Goal: Information Seeking & Learning: Compare options

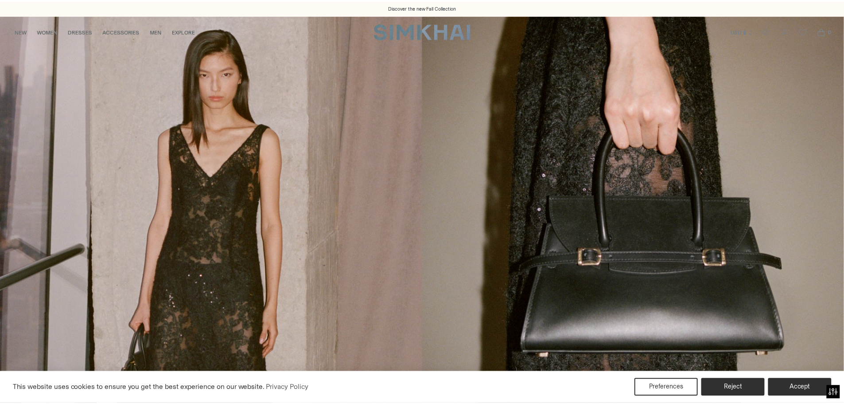
scroll to position [6, 0]
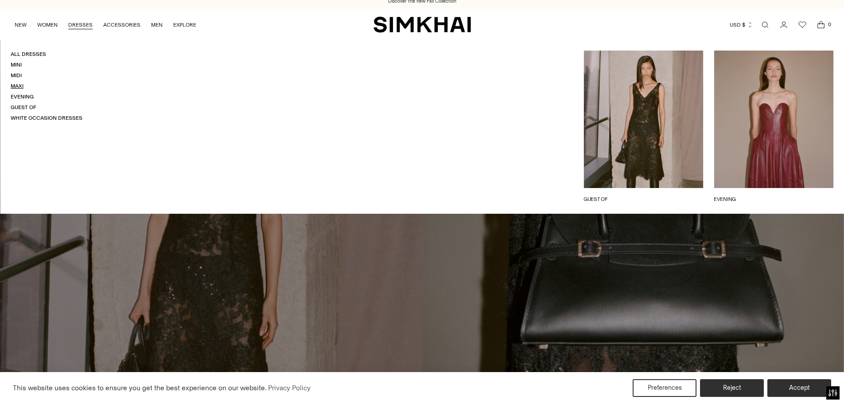
click at [16, 85] on link "Maxi" at bounding box center [17, 86] width 13 height 6
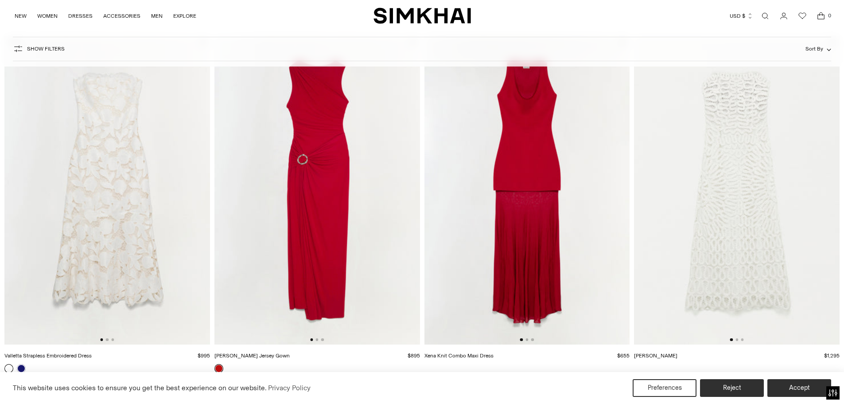
scroll to position [1462, 0]
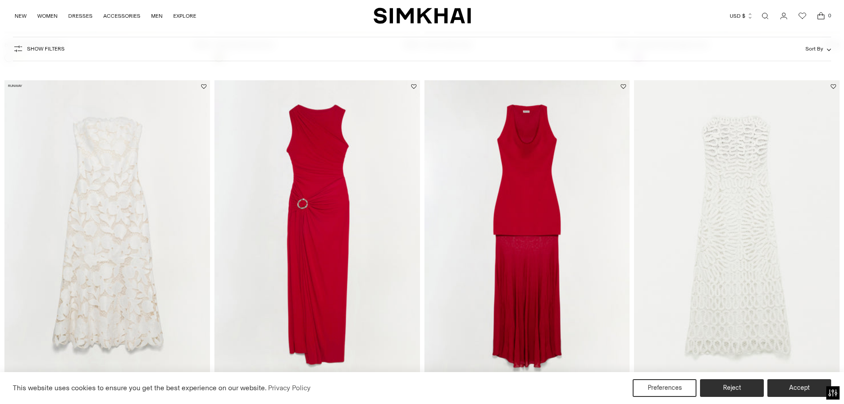
click at [106, 163] on img at bounding box center [107, 234] width 206 height 308
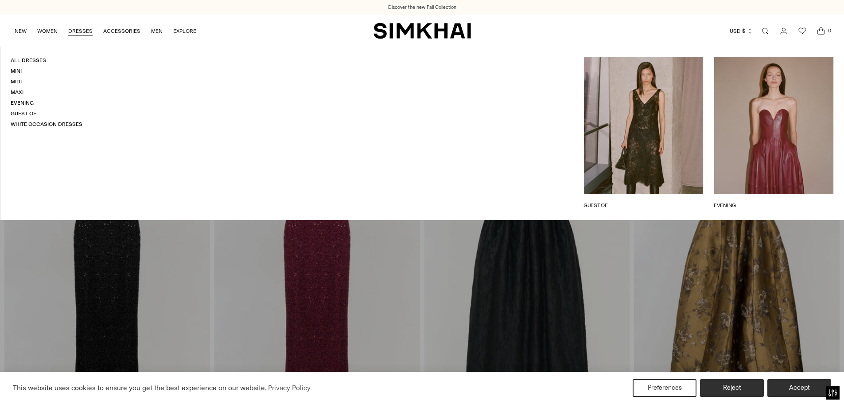
click at [14, 80] on link "Midi" at bounding box center [16, 81] width 11 height 6
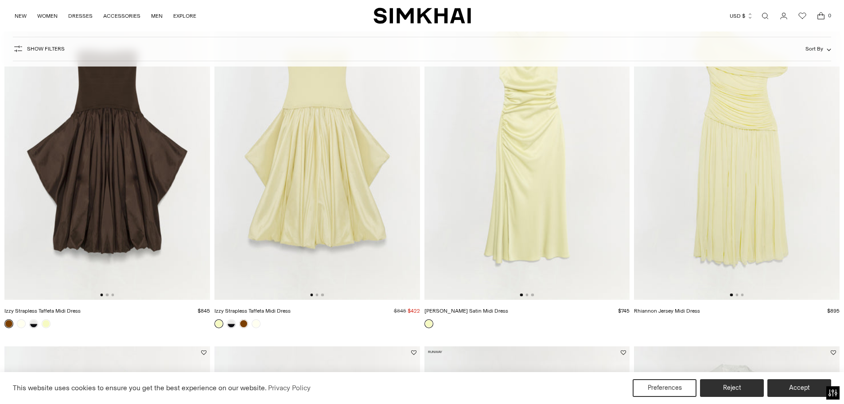
scroll to position [1152, 0]
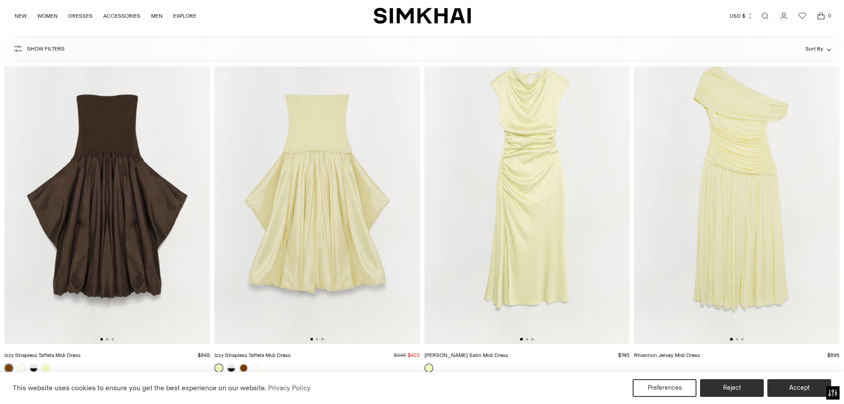
click at [553, 197] on img at bounding box center [527, 190] width 206 height 308
click at [746, 211] on img at bounding box center [737, 190] width 206 height 308
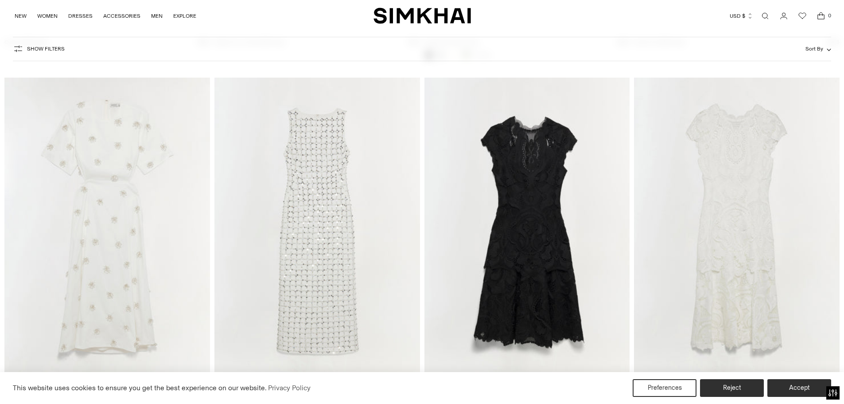
scroll to position [4696, 0]
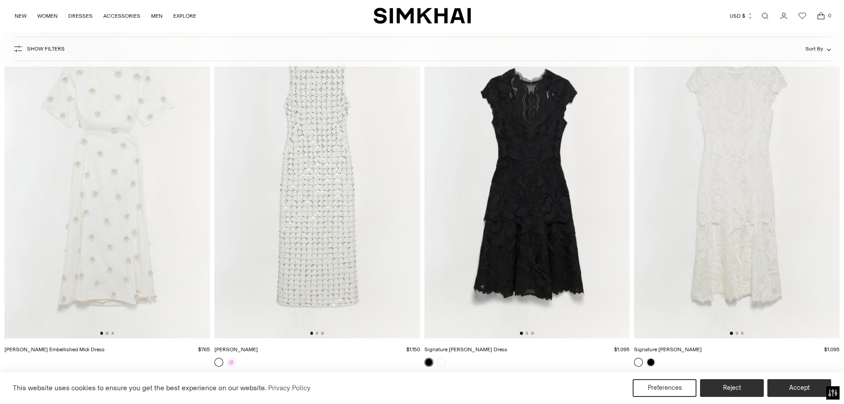
click at [739, 257] on img at bounding box center [737, 184] width 206 height 308
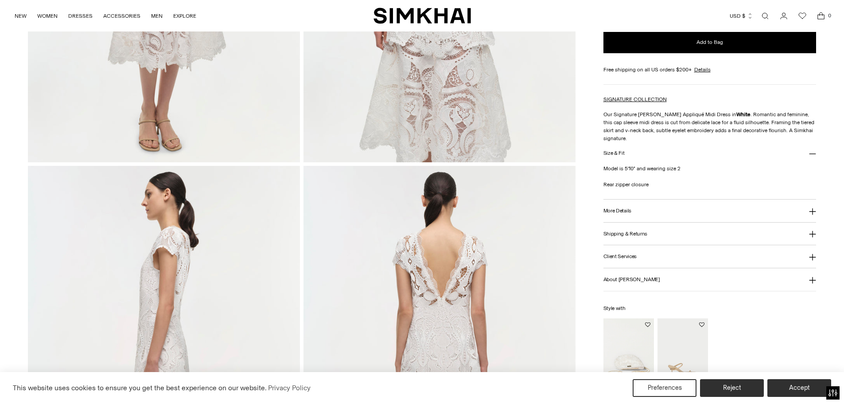
scroll to position [487, 0]
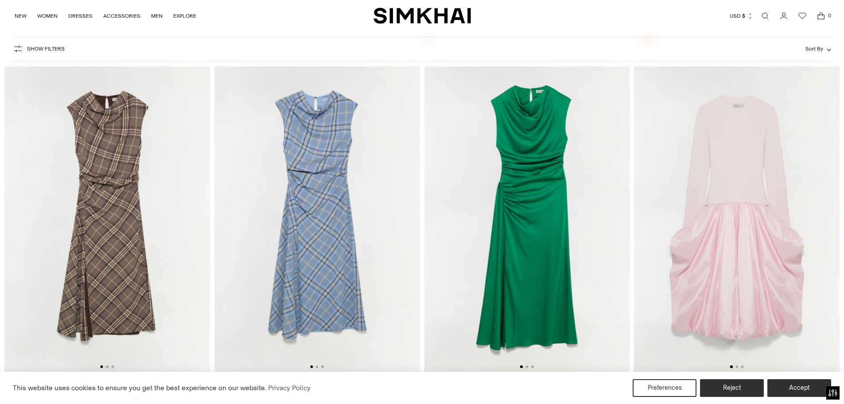
scroll to position [7113, 0]
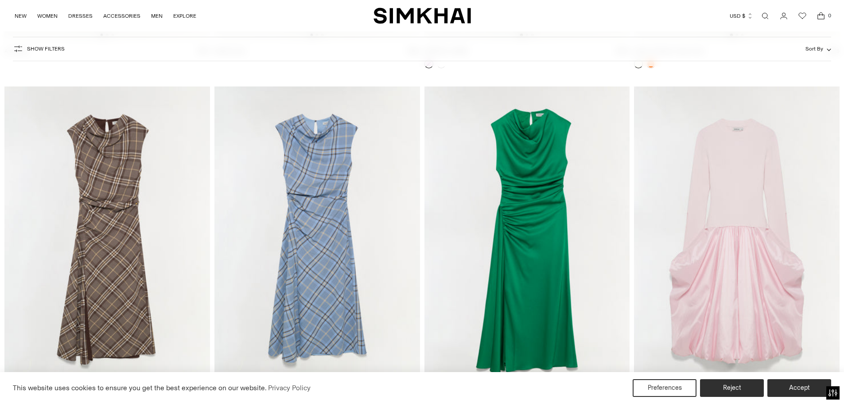
click at [548, 208] on img at bounding box center [527, 240] width 206 height 308
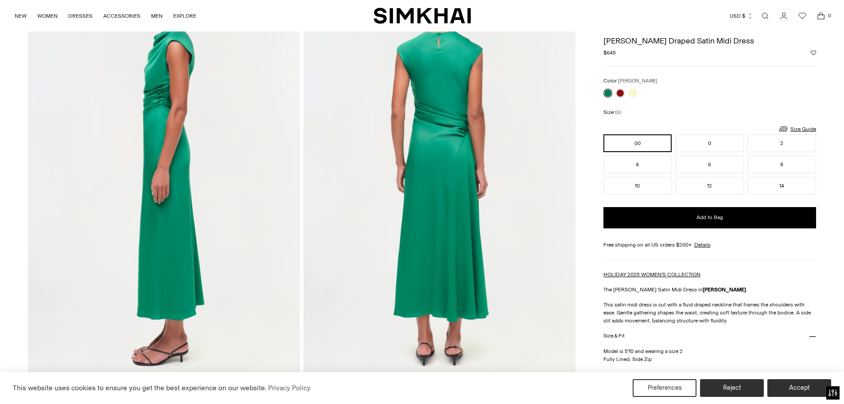
scroll to position [487, 0]
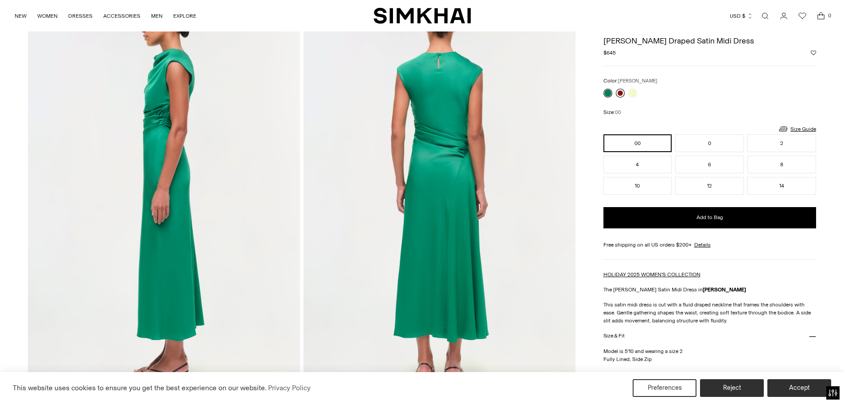
click at [620, 93] on link at bounding box center [620, 93] width 9 height 9
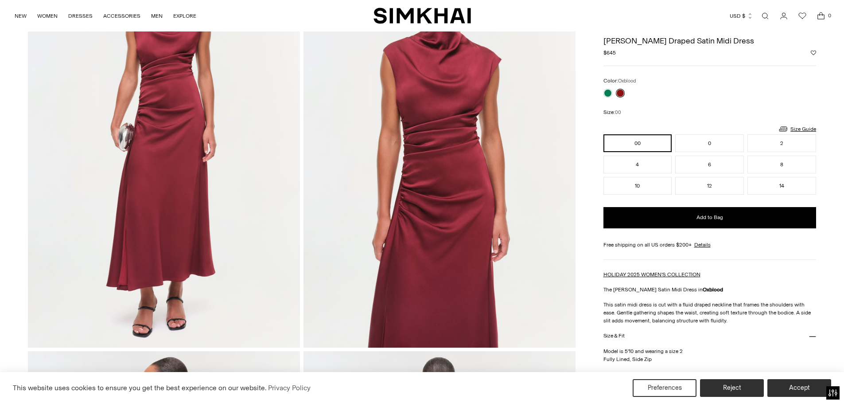
scroll to position [44, 0]
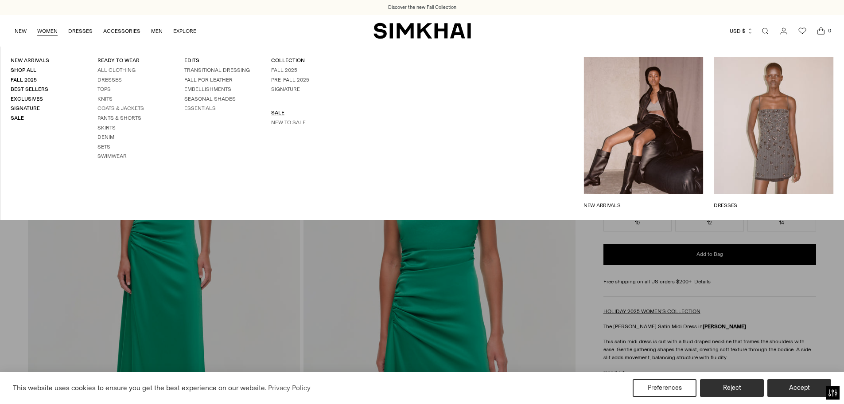
click at [272, 111] on link "SALE" at bounding box center [277, 112] width 13 height 6
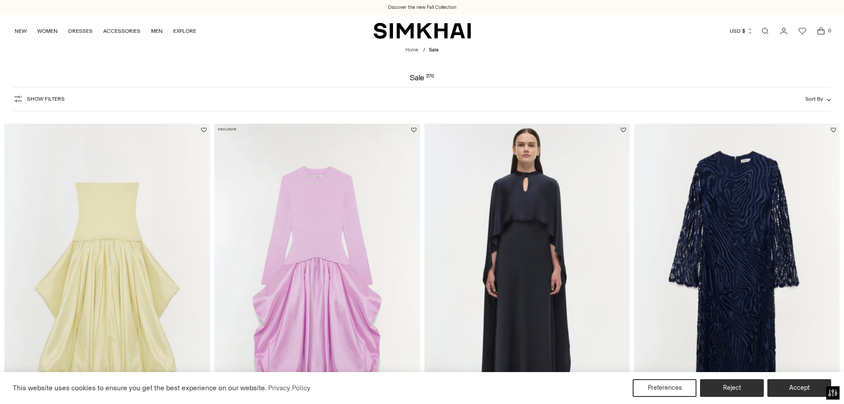
click at [743, 231] on img at bounding box center [737, 278] width 206 height 308
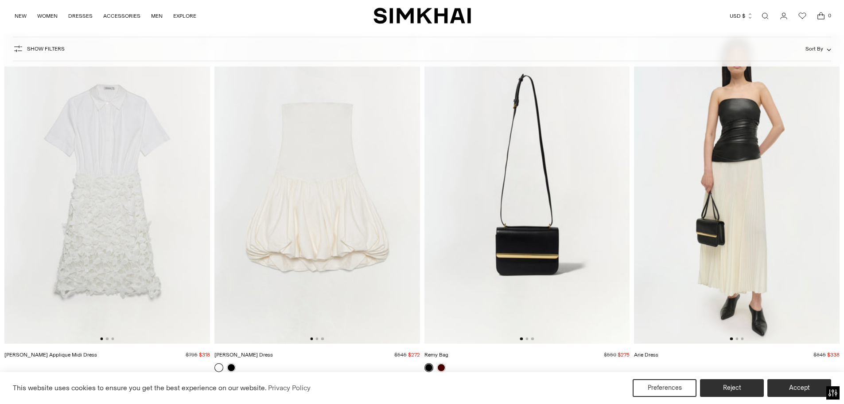
scroll to position [620, 0]
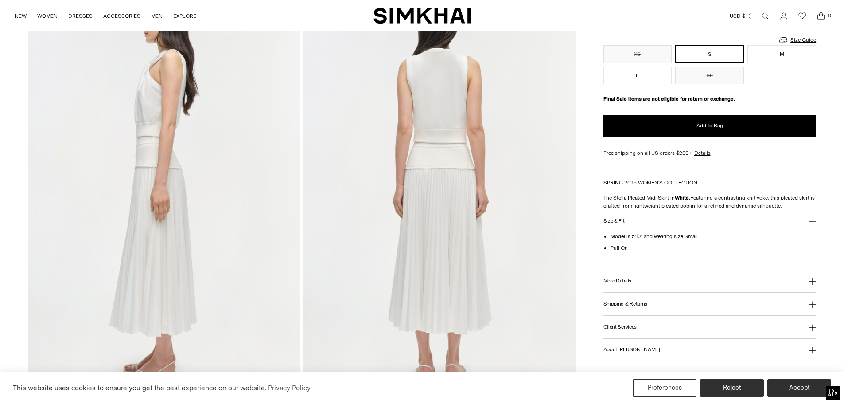
scroll to position [487, 0]
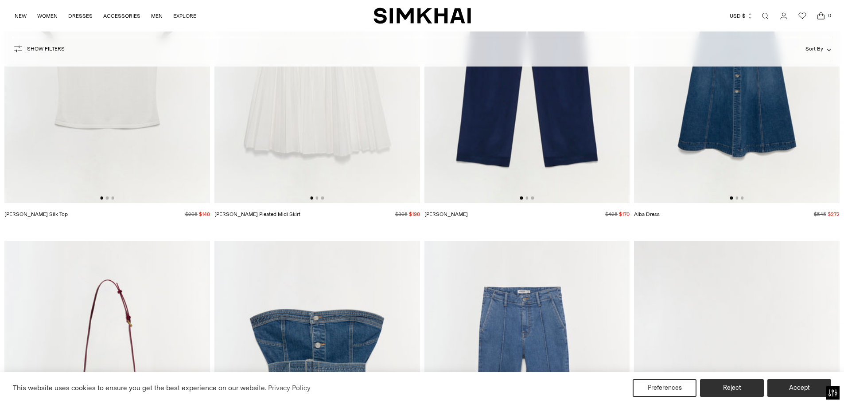
scroll to position [2171, 0]
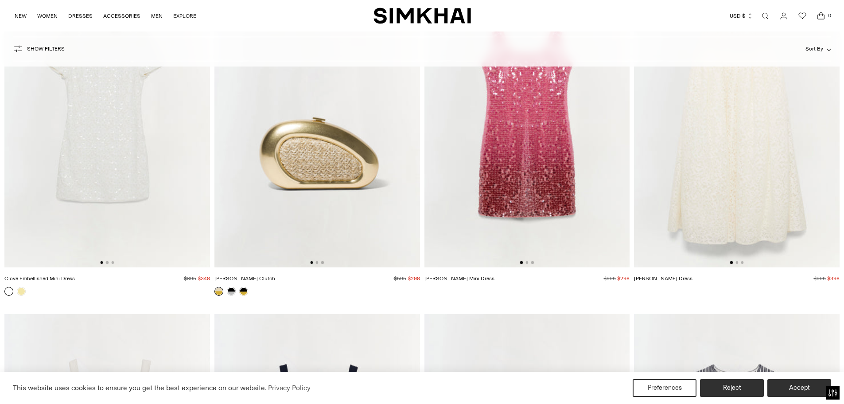
scroll to position [3197, 0]
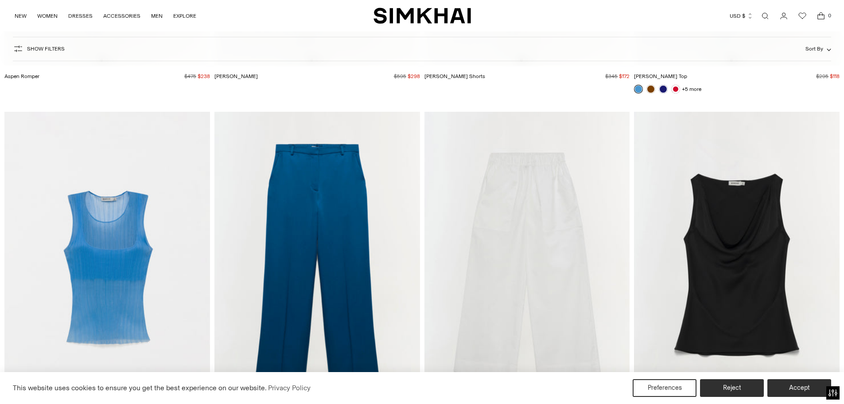
scroll to position [5130, 0]
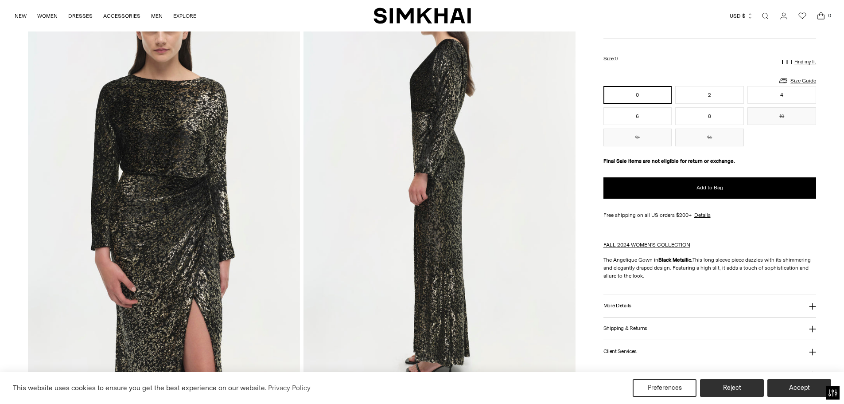
scroll to position [89, 0]
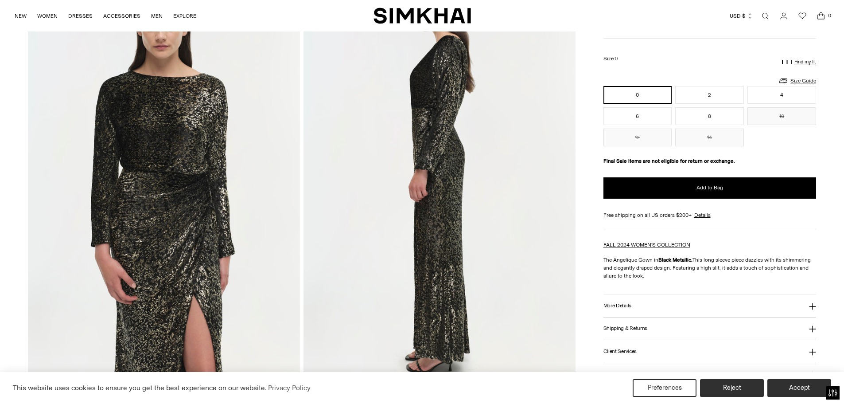
click at [439, 239] on img at bounding box center [439, 180] width 272 height 408
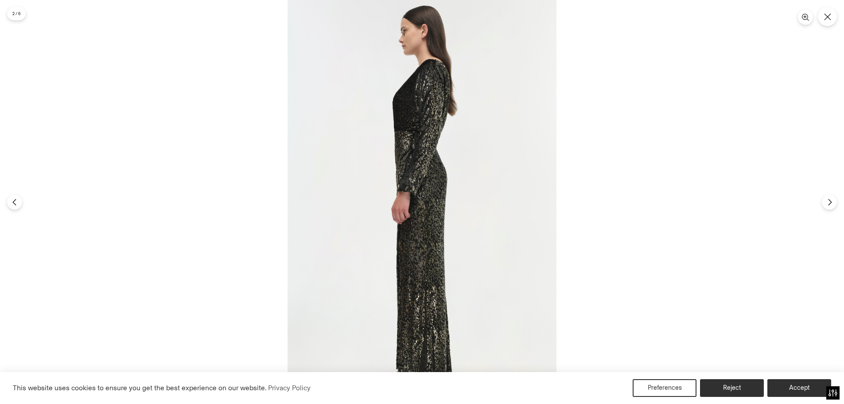
click at [207, 163] on div at bounding box center [422, 202] width 844 height 404
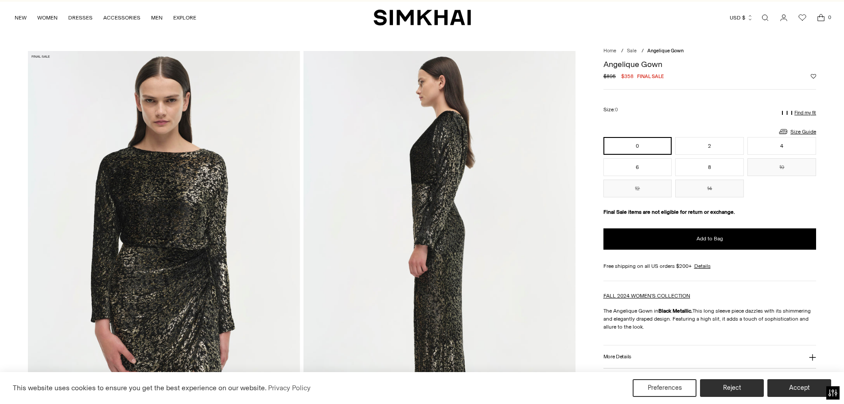
scroll to position [0, 0]
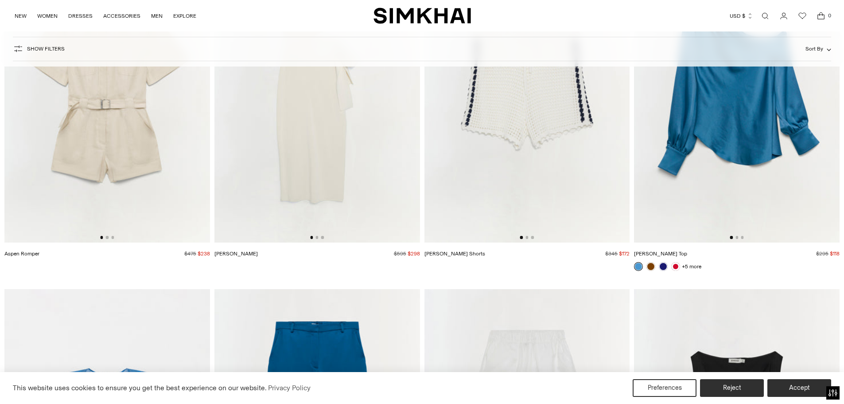
scroll to position [4748, 0]
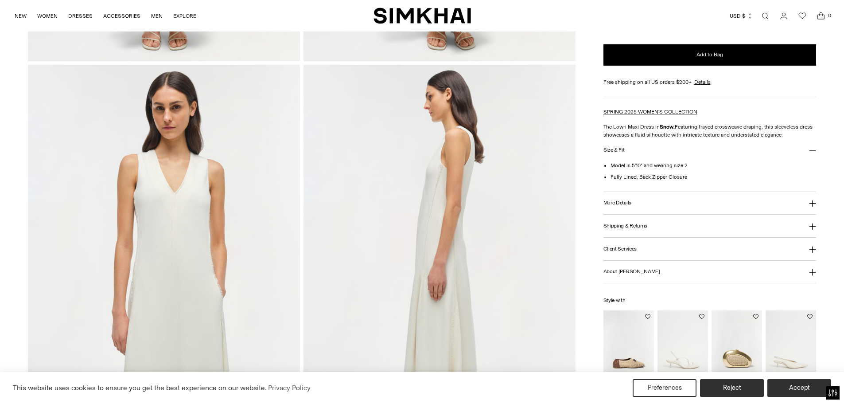
scroll to position [532, 0]
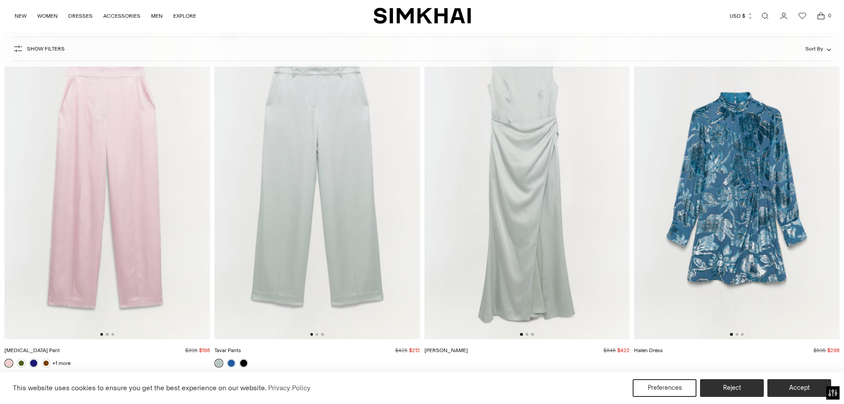
scroll to position [19145, 0]
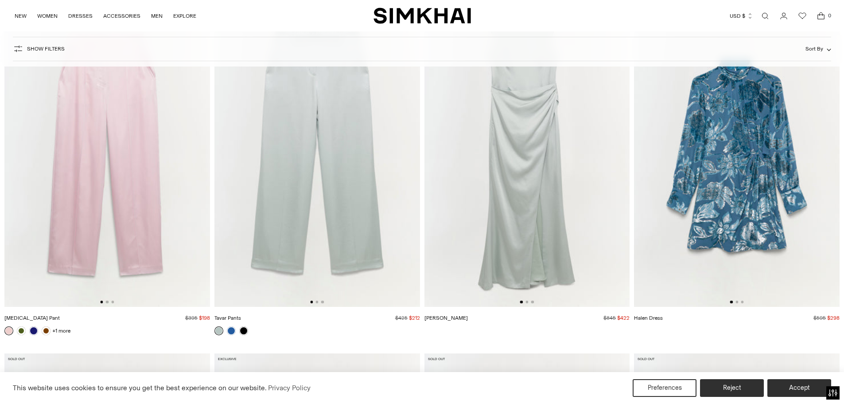
click at [750, 188] on img at bounding box center [737, 153] width 206 height 308
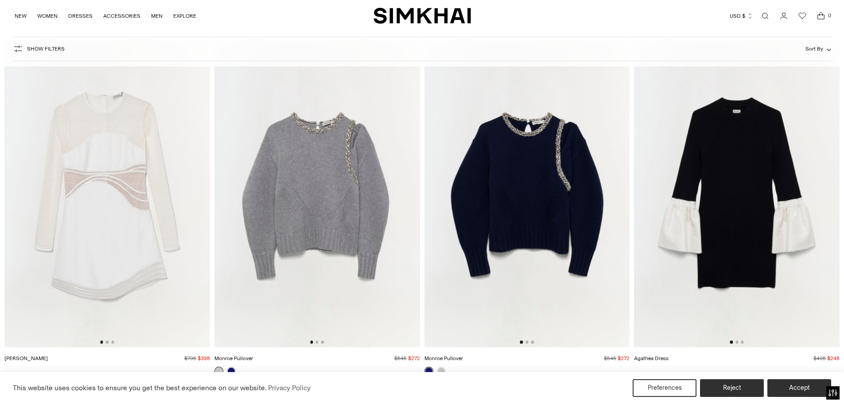
scroll to position [13359, 0]
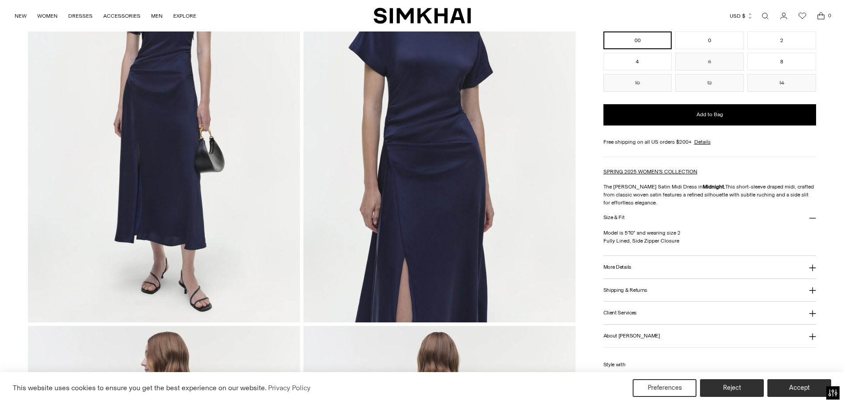
scroll to position [177, 0]
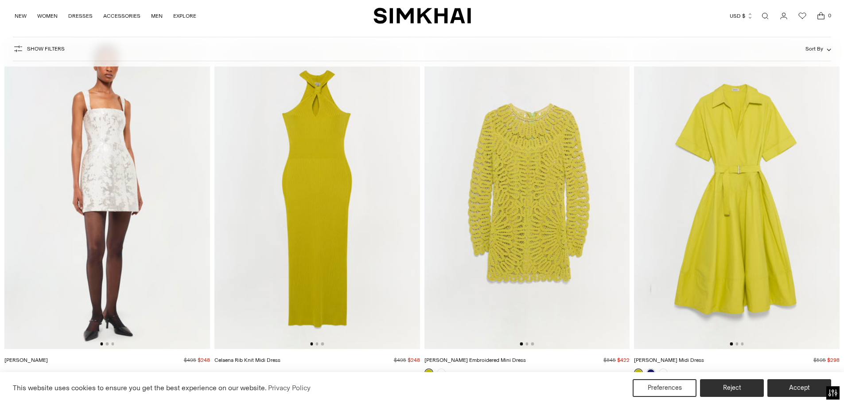
scroll to position [14739, 0]
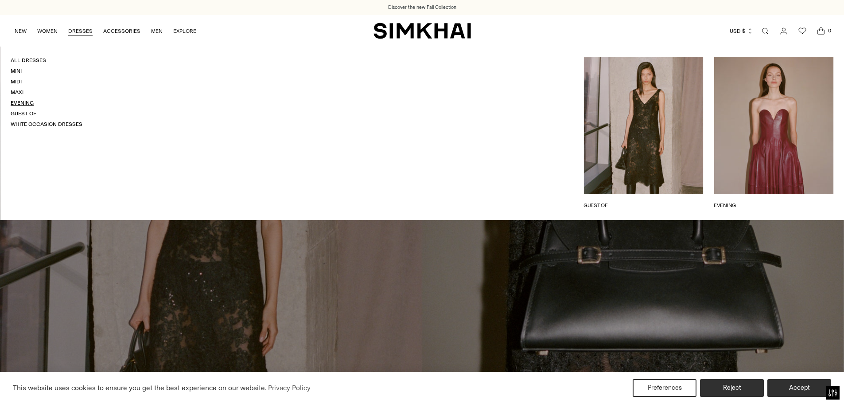
click at [23, 103] on link "Evening" at bounding box center [22, 103] width 23 height 6
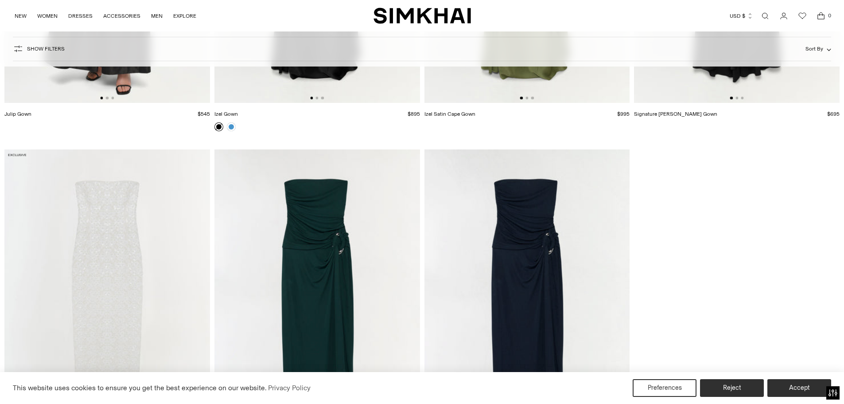
scroll to position [3588, 0]
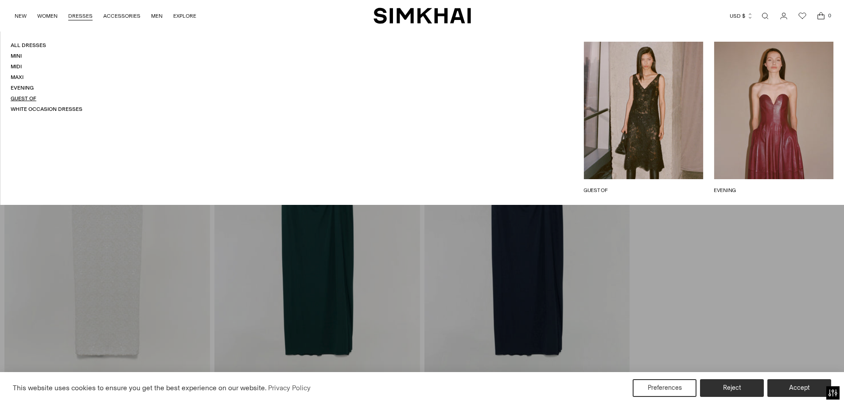
click at [20, 98] on link "Guest Of" at bounding box center [24, 98] width 26 height 6
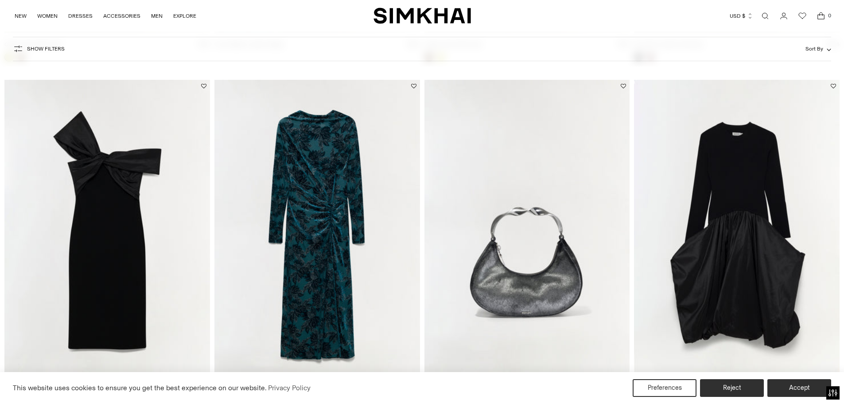
scroll to position [842, 0]
